Goal: Information Seeking & Learning: Find specific fact

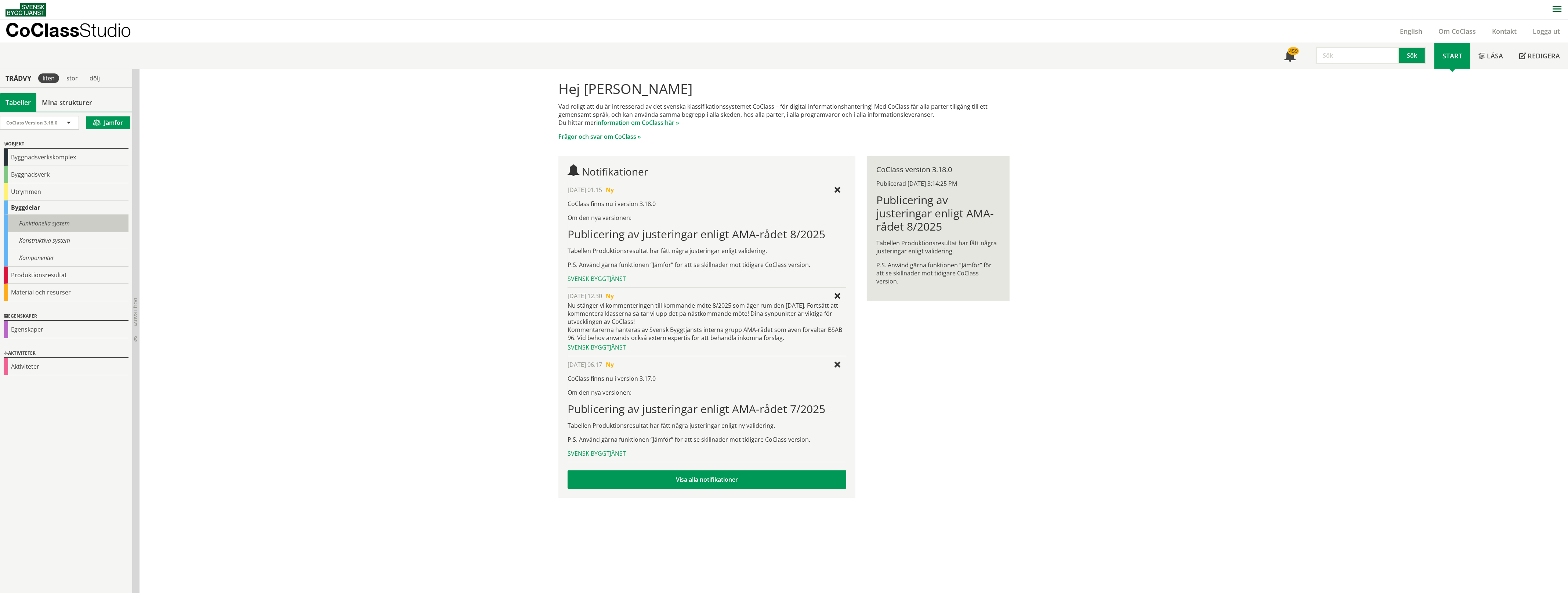
click at [57, 223] on div "Funktionella system" at bounding box center [66, 223] width 125 height 17
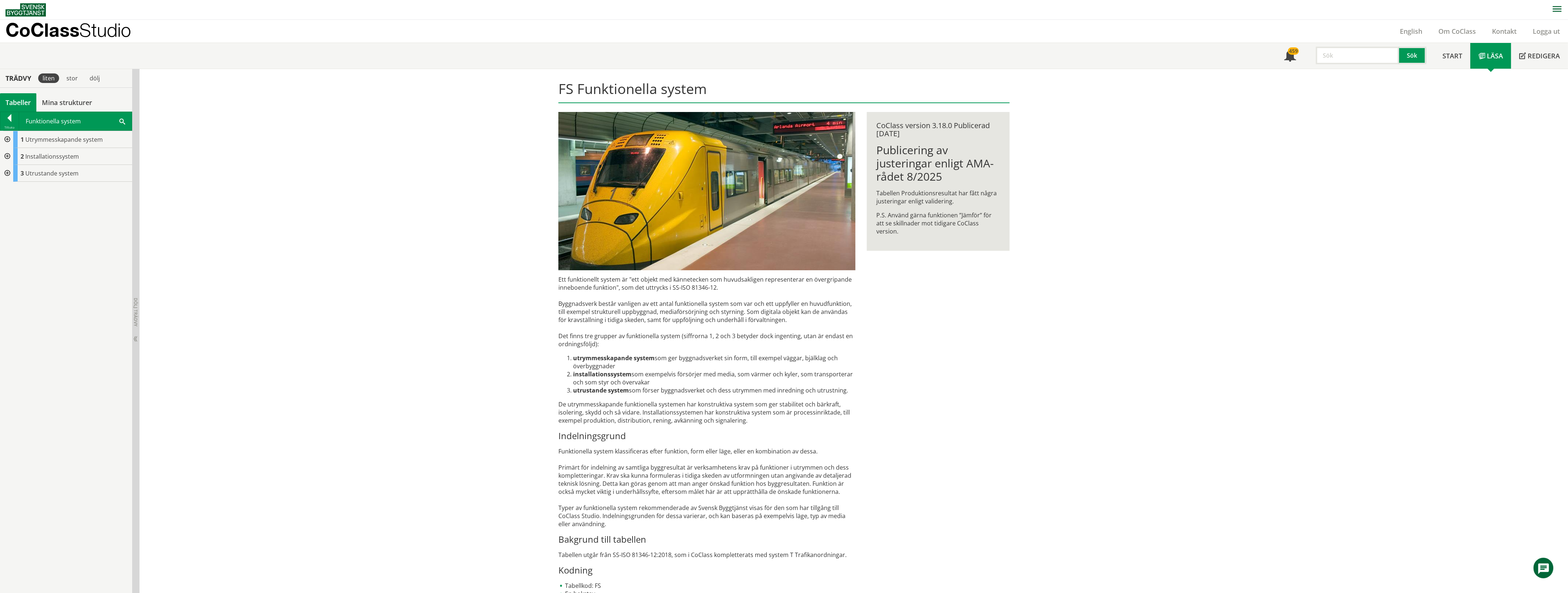
click at [121, 120] on span at bounding box center [122, 121] width 6 height 8
click at [8, 129] on div at bounding box center [10, 130] width 18 height 10
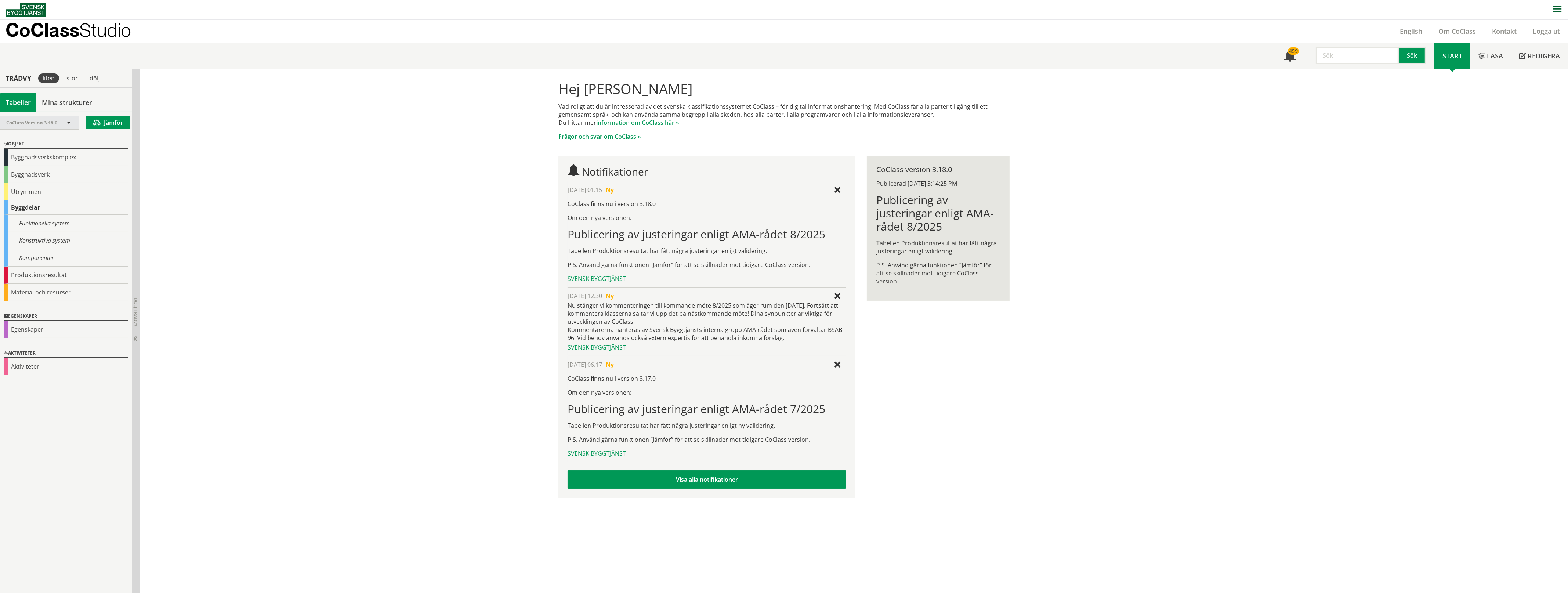
click at [50, 122] on span "CoClass Version 3.18.0" at bounding box center [32, 122] width 51 height 7
click at [177, 56] on div "Meny 459 Sök Start Läsa" at bounding box center [786, 56] width 1563 height 26
click at [1370, 57] on input "text" at bounding box center [1357, 55] width 83 height 18
type input "dörr"
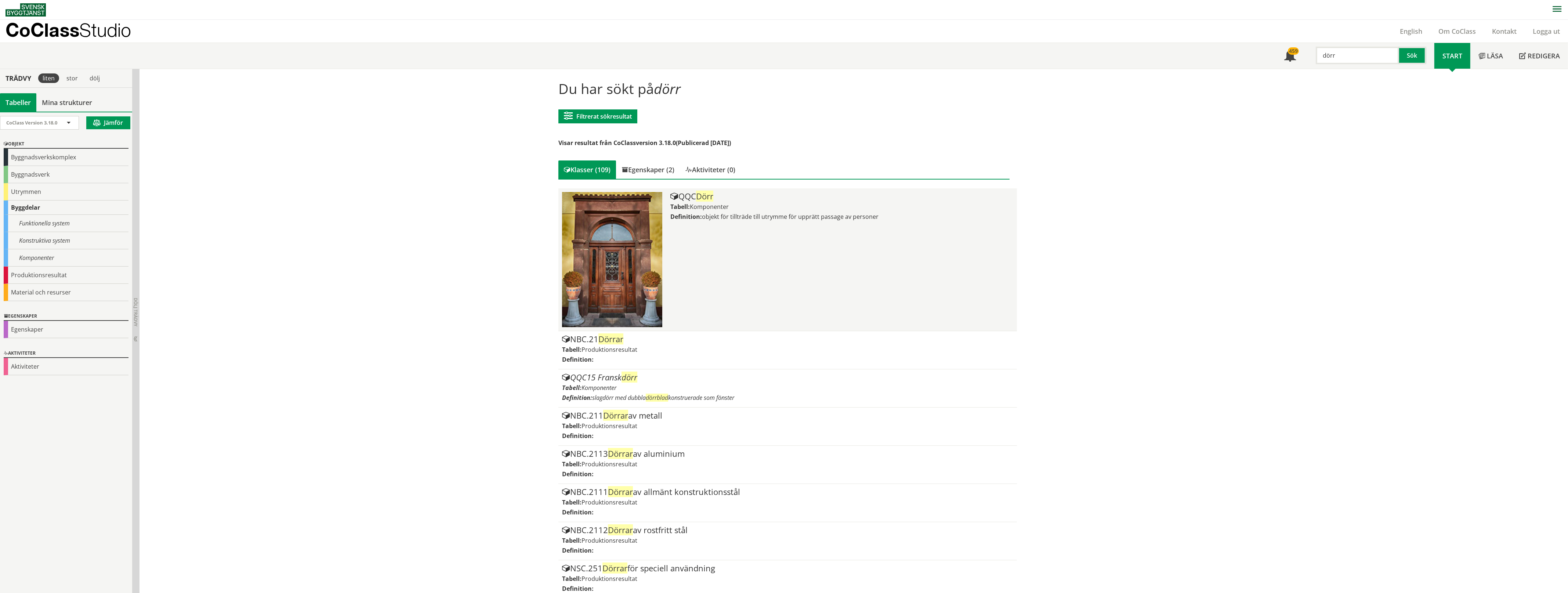
click at [686, 198] on div "QQC Dörr" at bounding box center [841, 196] width 343 height 9
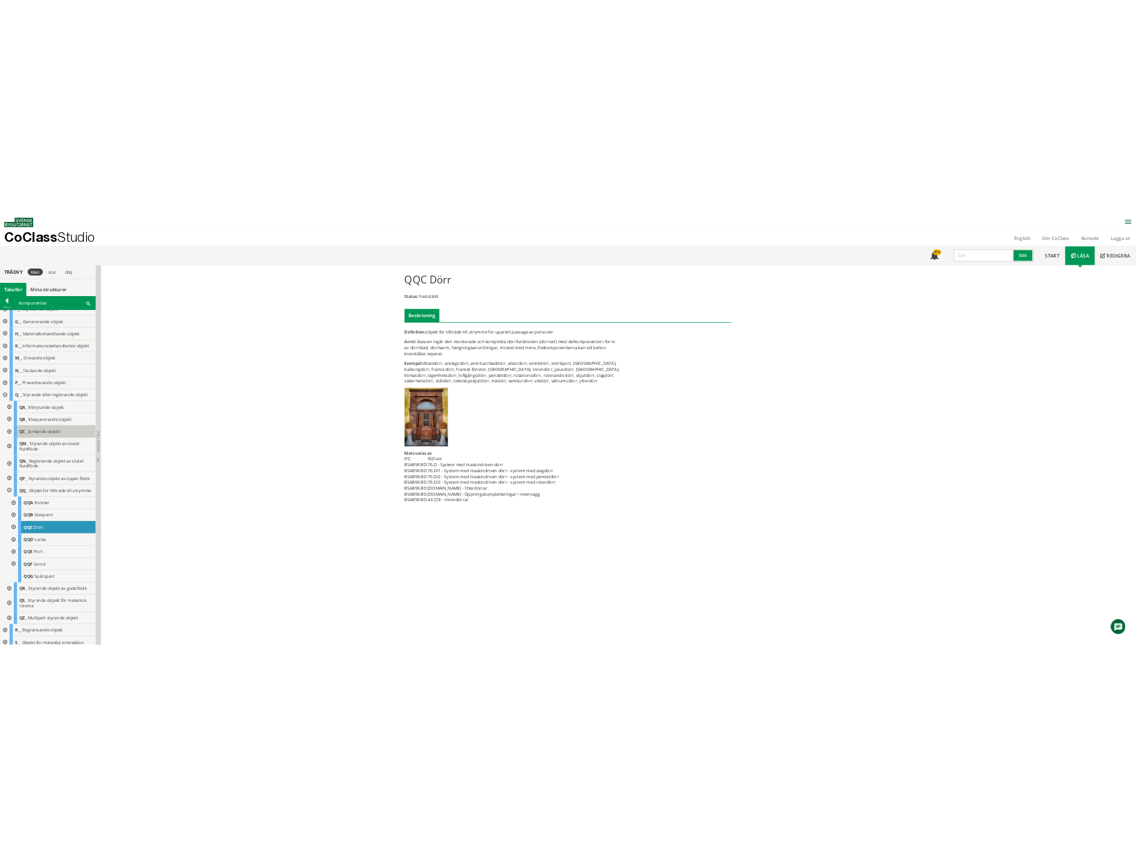
scroll to position [100, 0]
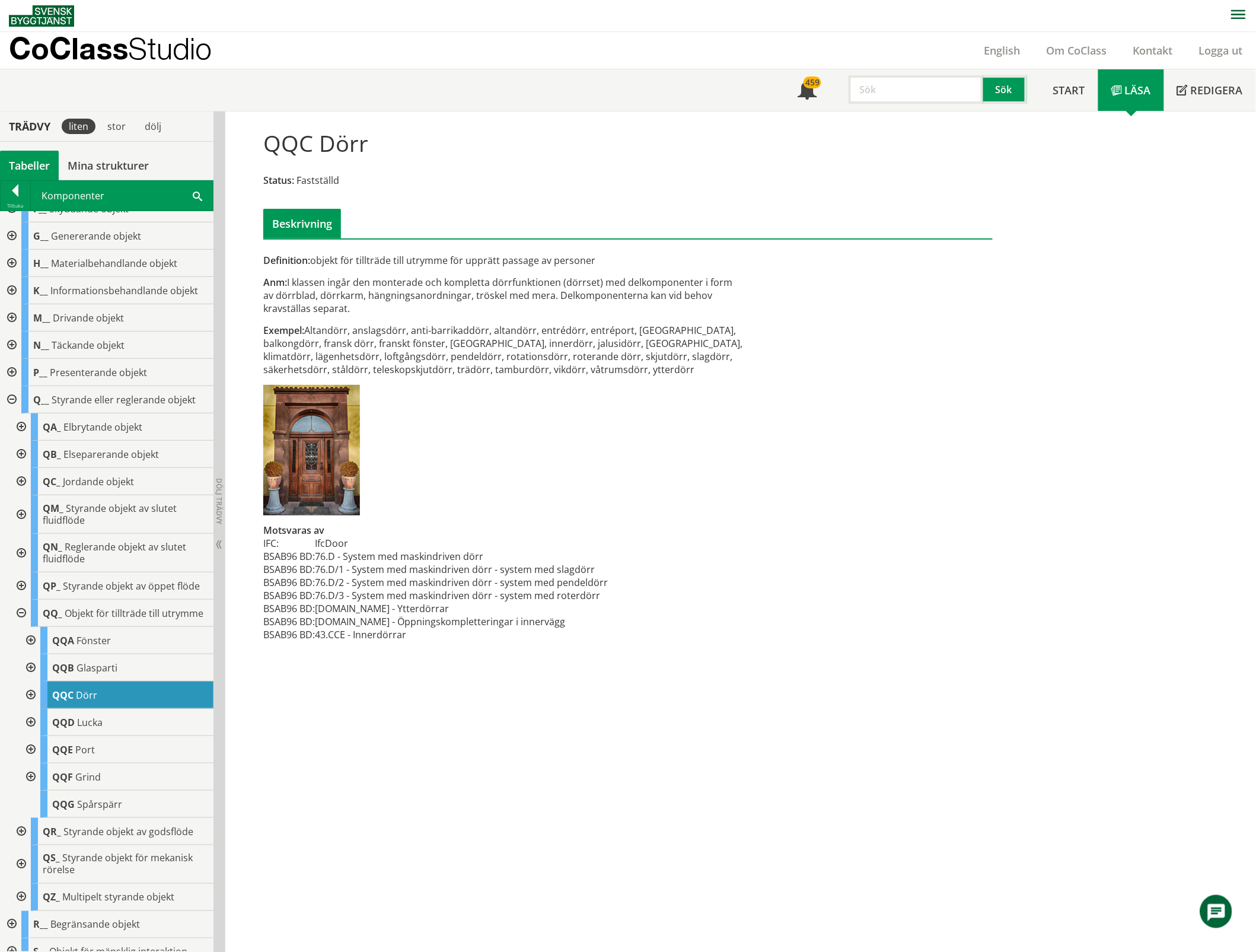
click at [29, 704] on div at bounding box center [30, 695] width 22 height 28
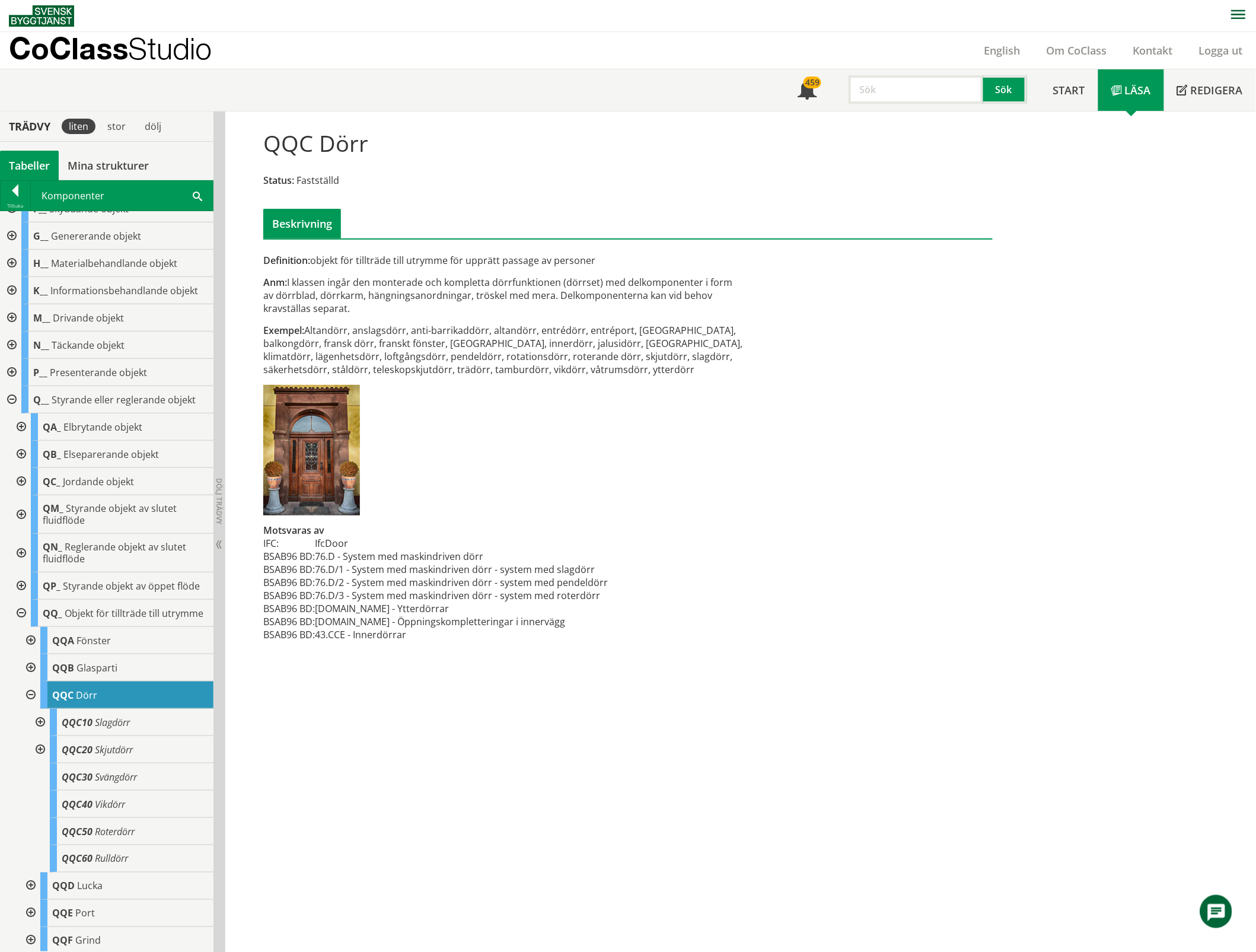
click at [82, 702] on span "Dörr" at bounding box center [87, 694] width 22 height 13
click at [30, 706] on div at bounding box center [30, 695] width 22 height 28
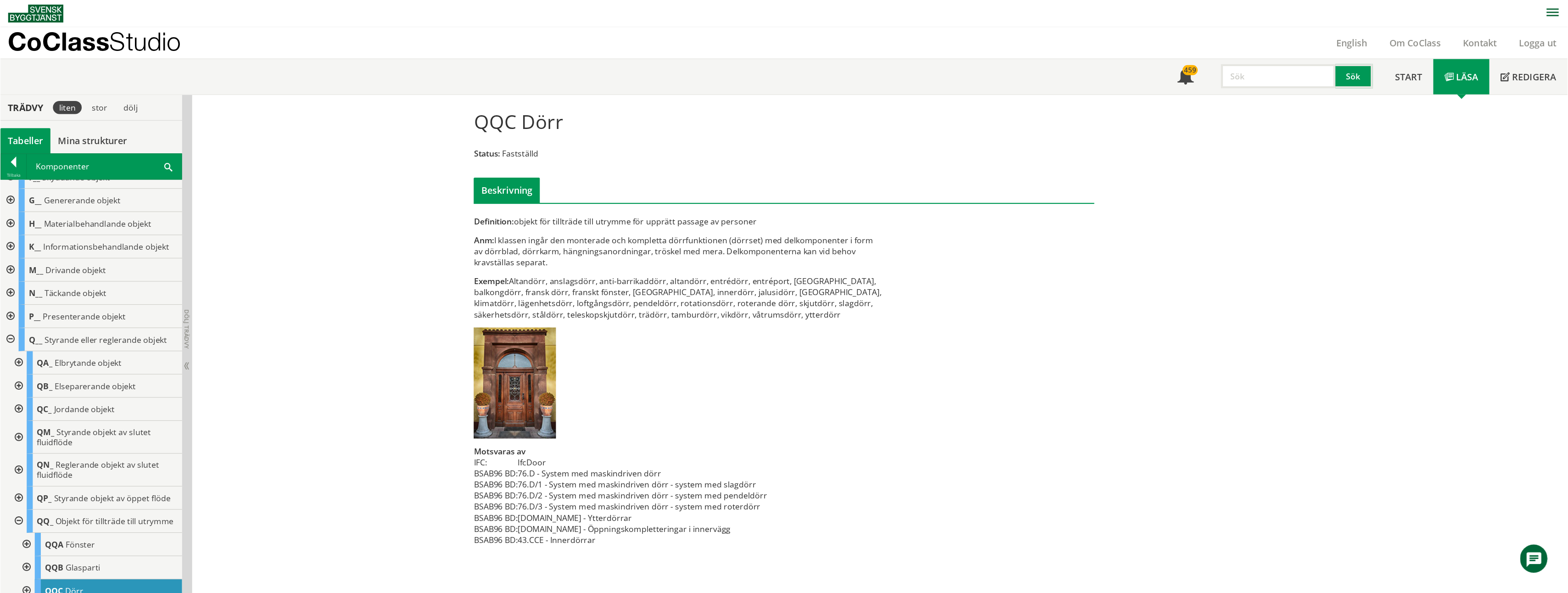
scroll to position [77, 0]
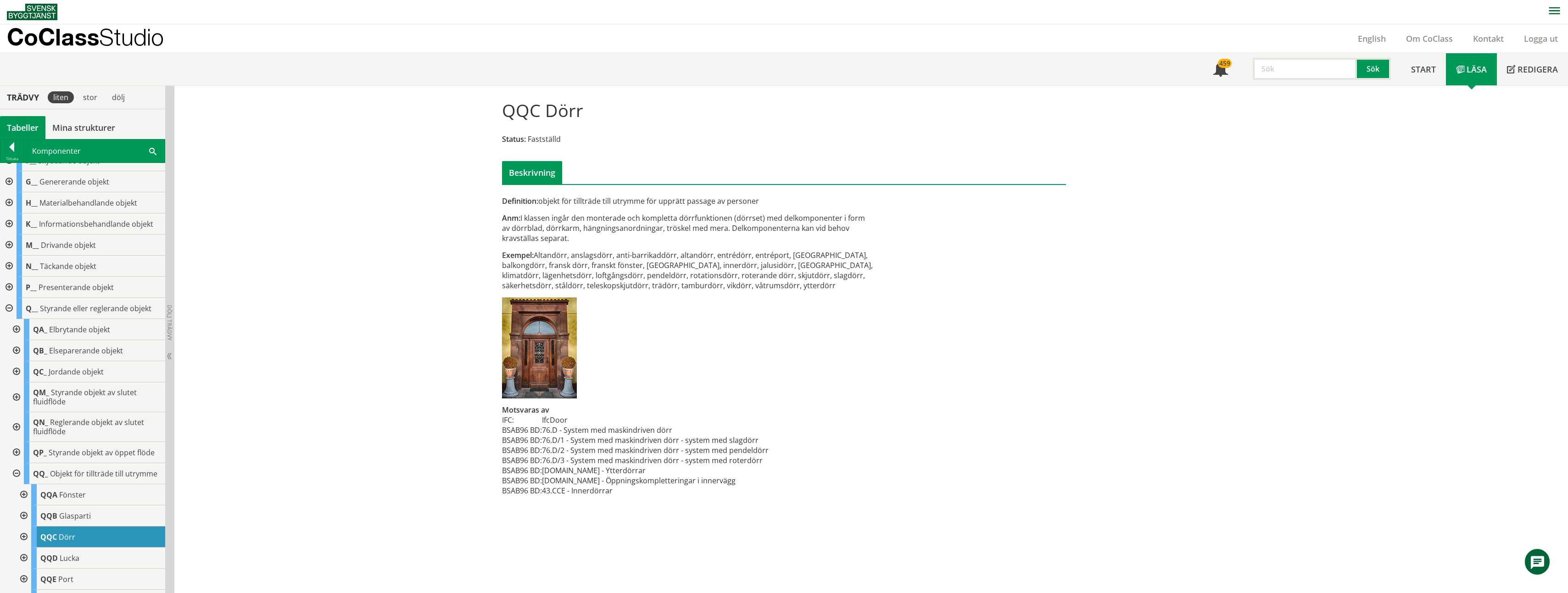
click at [1282, 69] on input "text" at bounding box center [1305, 69] width 104 height 22
type input "fläkt"
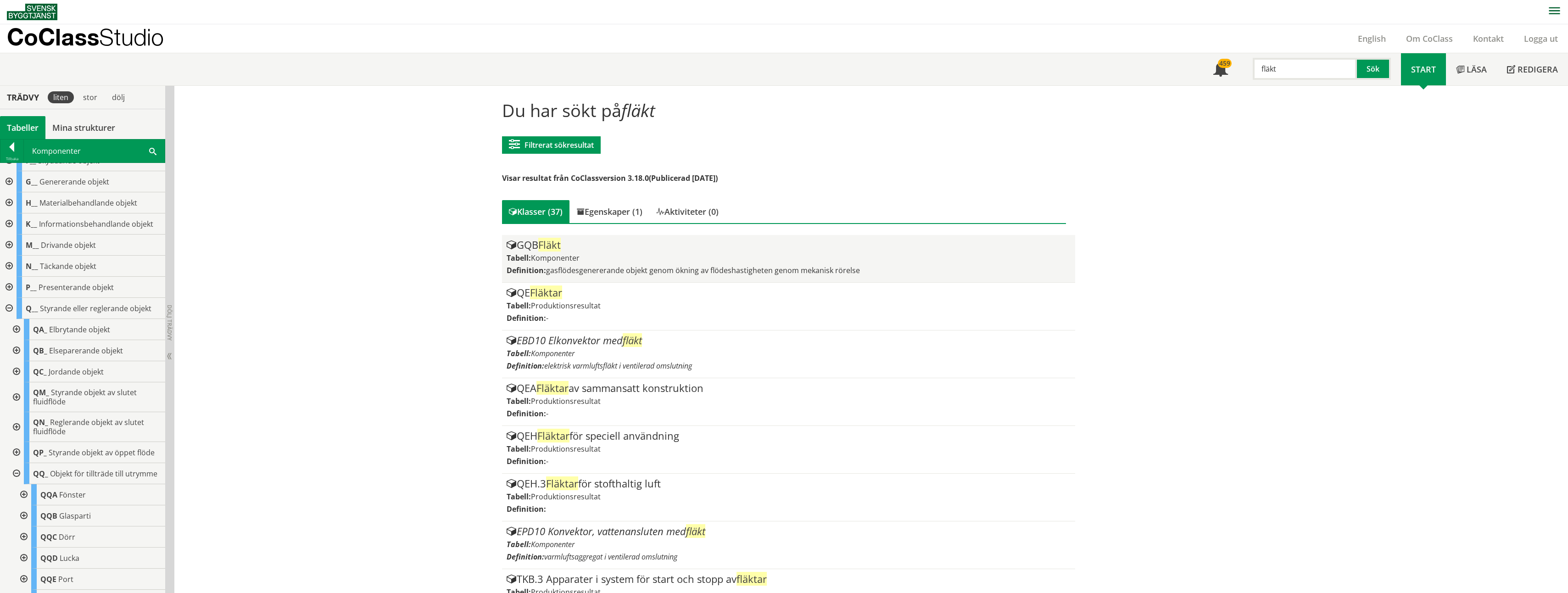
click at [553, 250] on span "Fläkt" at bounding box center [549, 244] width 23 height 14
